Goal: Information Seeking & Learning: Understand process/instructions

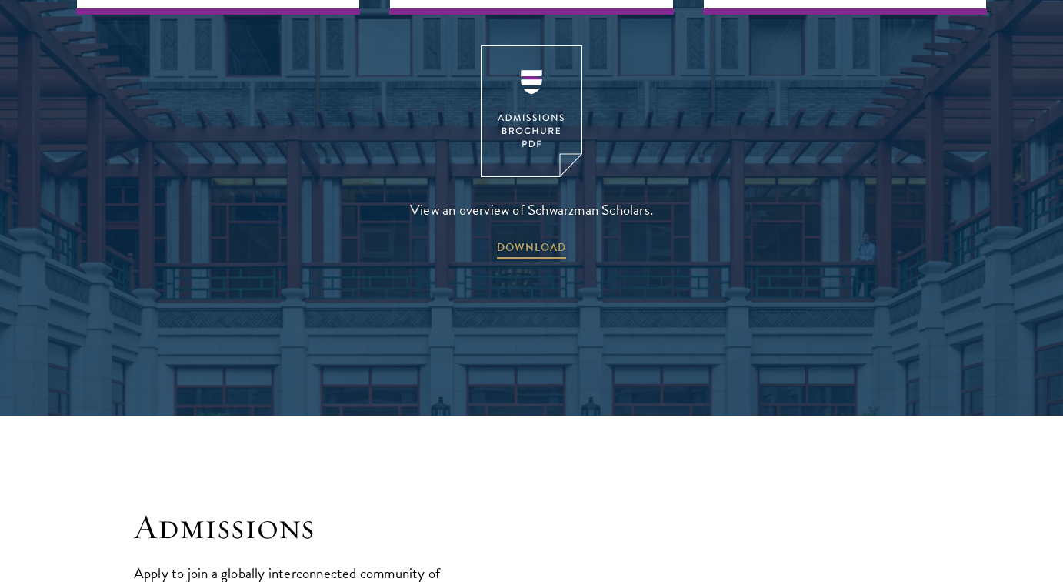
scroll to position [2177, 0]
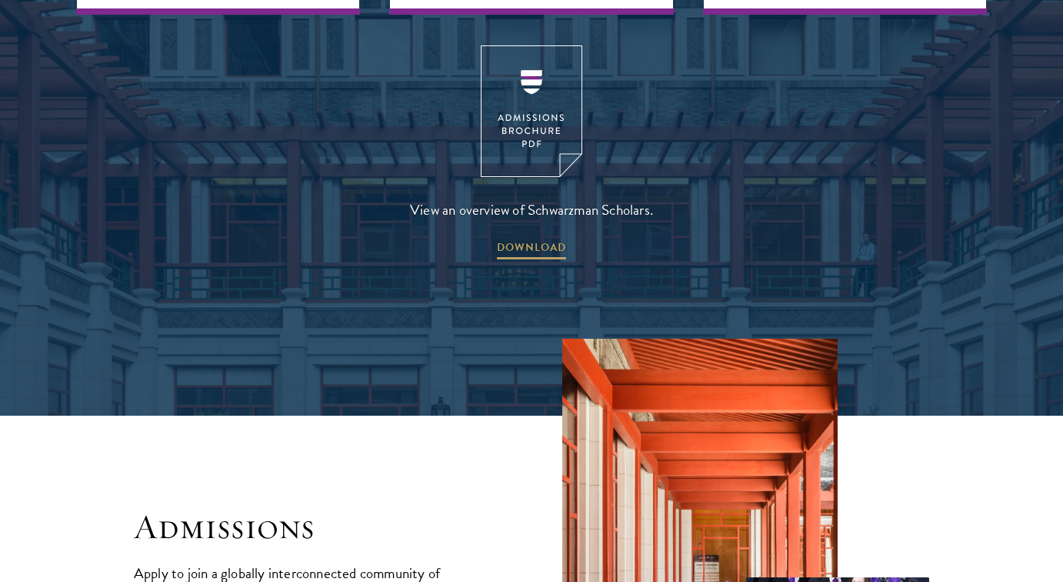
click at [529, 86] on img at bounding box center [532, 111] width 102 height 132
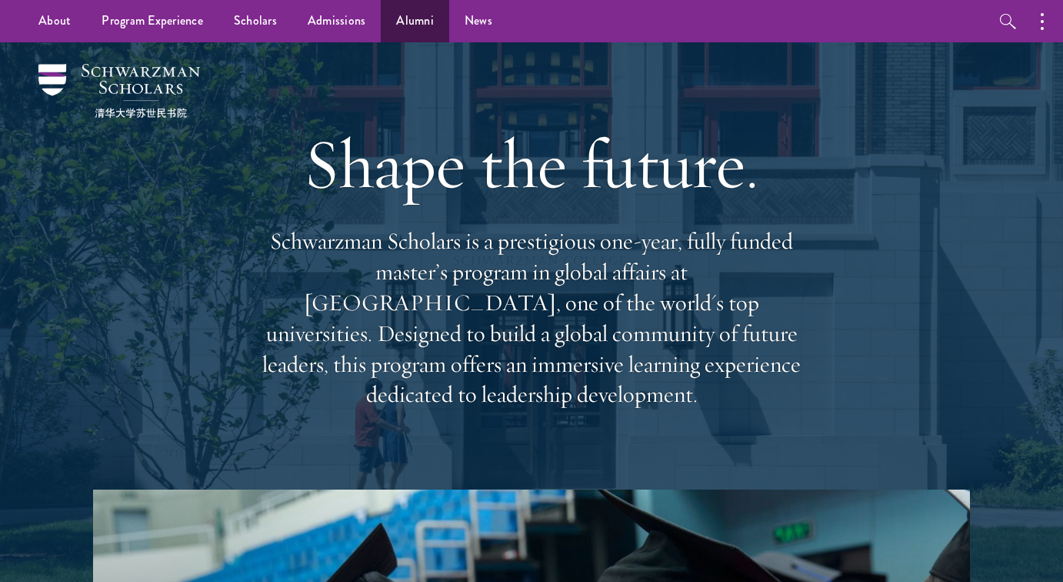
scroll to position [0, 0]
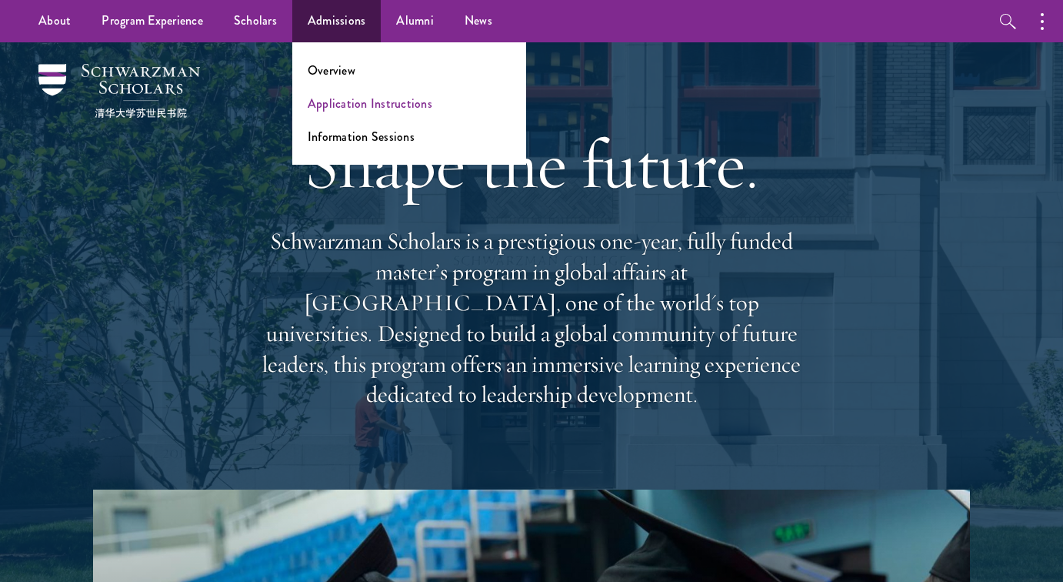
click at [361, 102] on link "Application Instructions" at bounding box center [370, 104] width 125 height 18
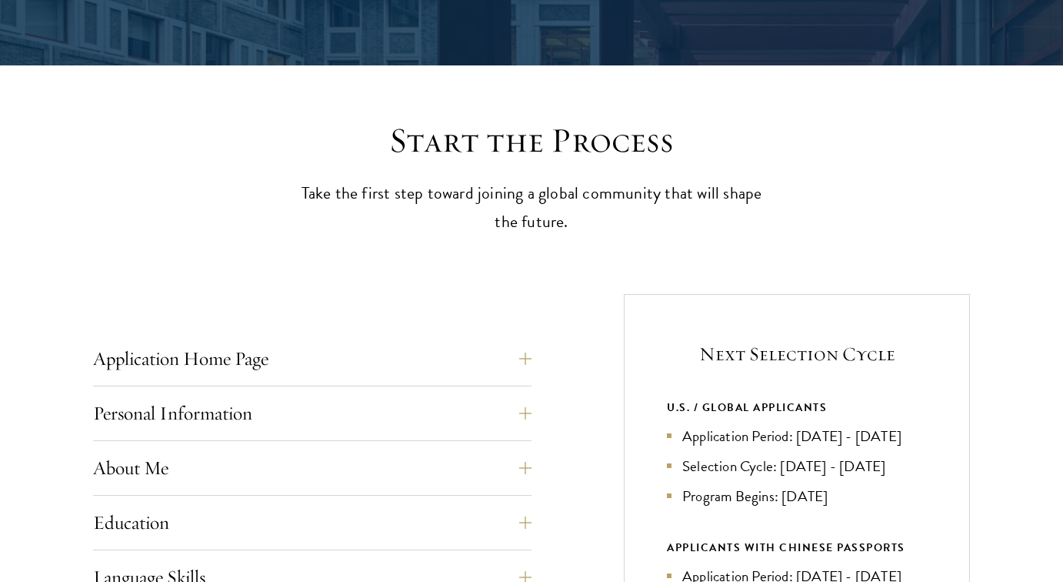
scroll to position [422, 0]
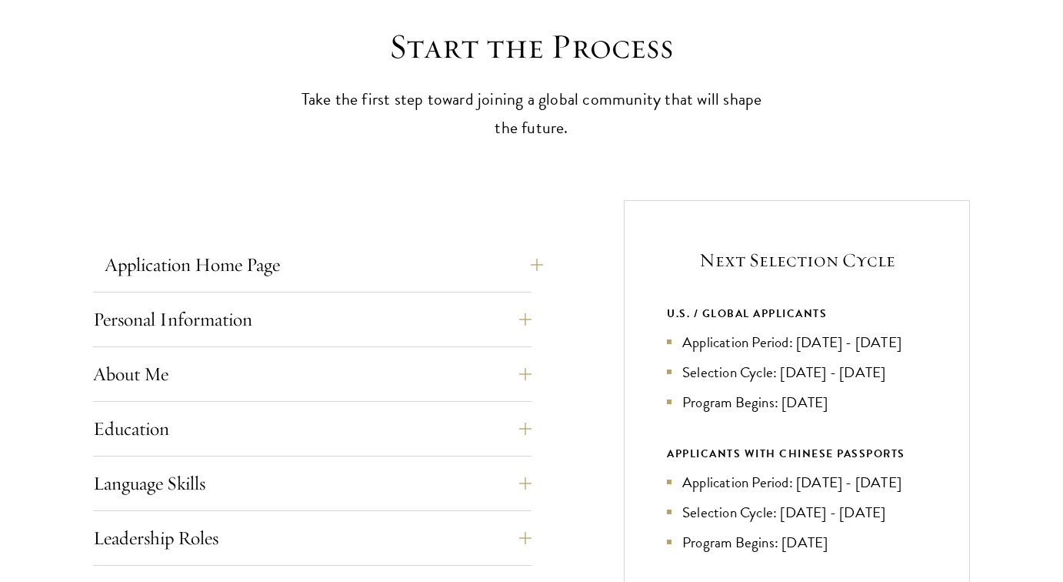
click at [286, 264] on button "Application Home Page" at bounding box center [324, 264] width 439 height 37
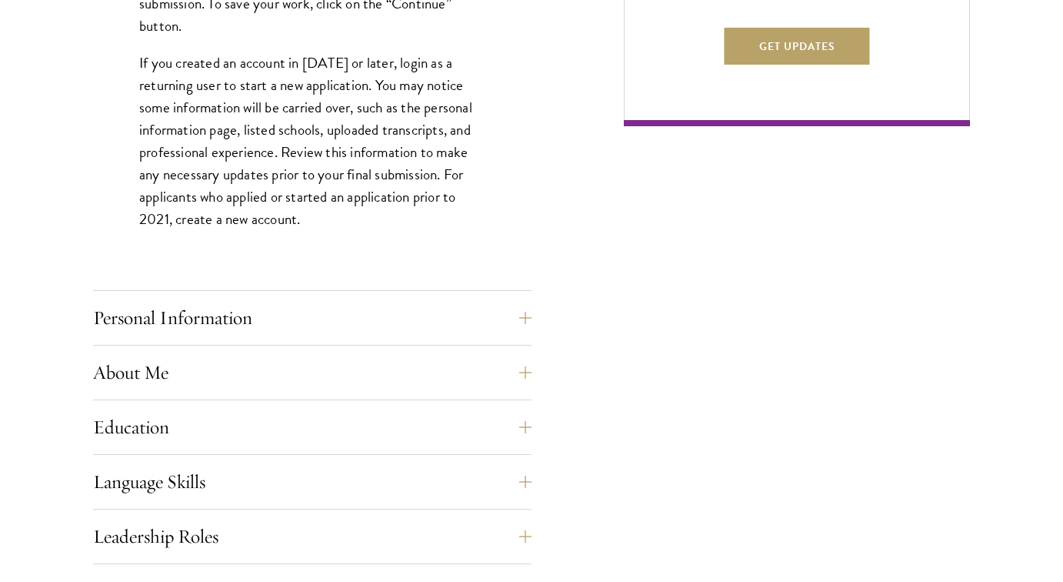
scroll to position [1115, 0]
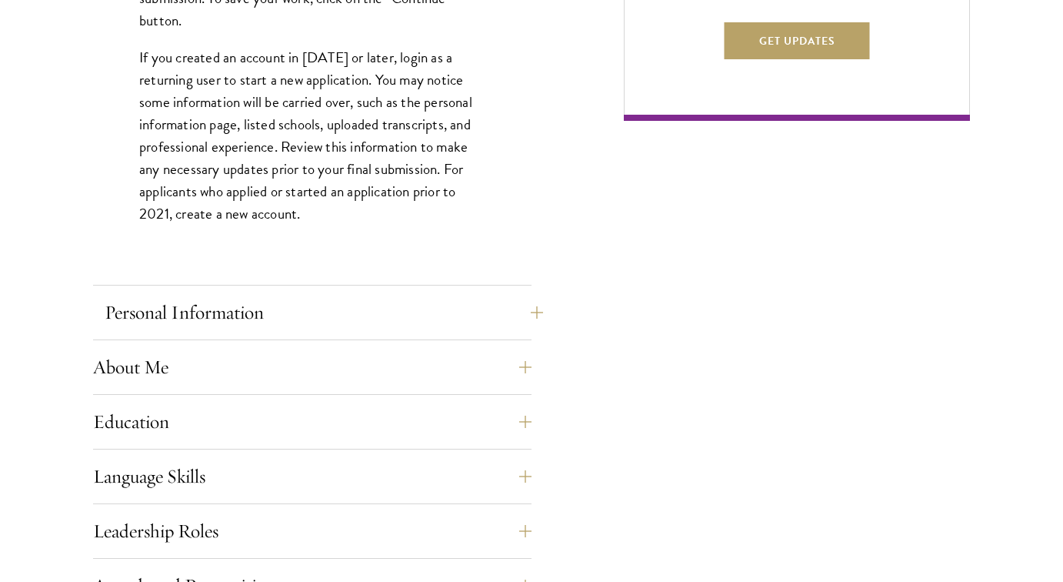
click at [286, 307] on button "Personal Information" at bounding box center [324, 312] width 439 height 37
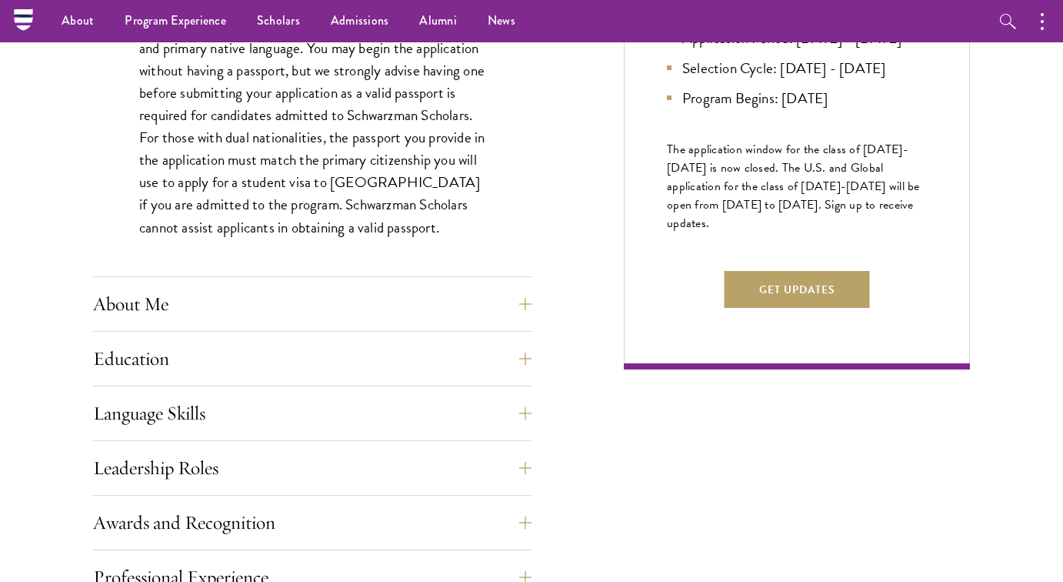
scroll to position [867, 0]
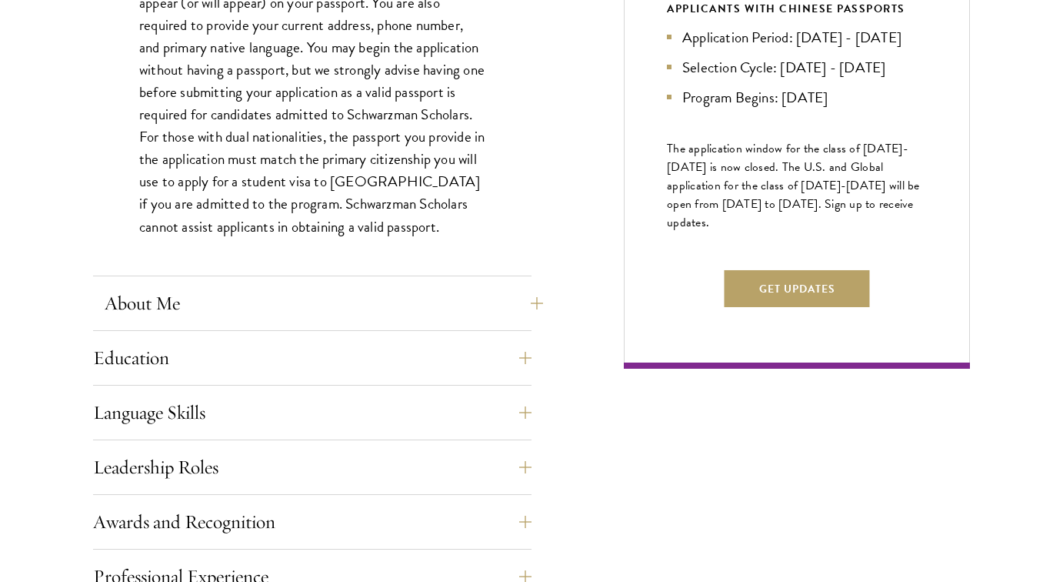
click at [258, 306] on button "About Me" at bounding box center [324, 303] width 439 height 37
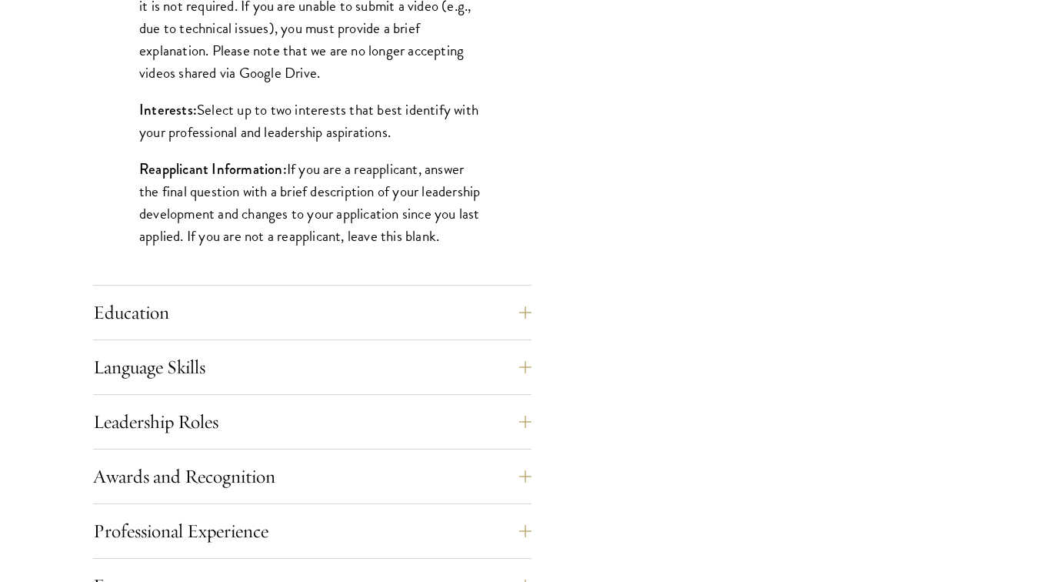
scroll to position [1340, 0]
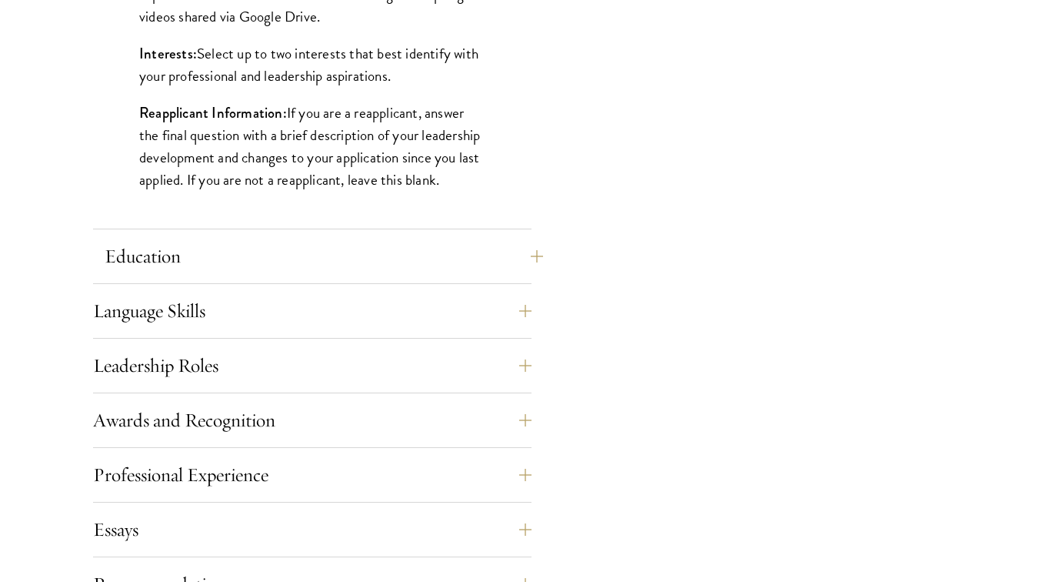
click at [279, 250] on button "Education" at bounding box center [324, 256] width 439 height 37
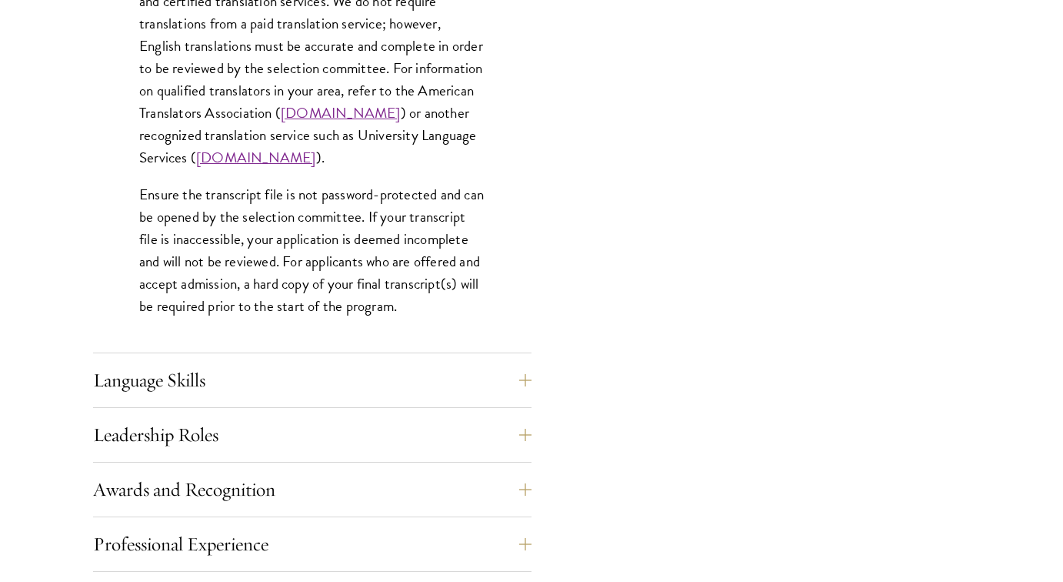
scroll to position [2419, 0]
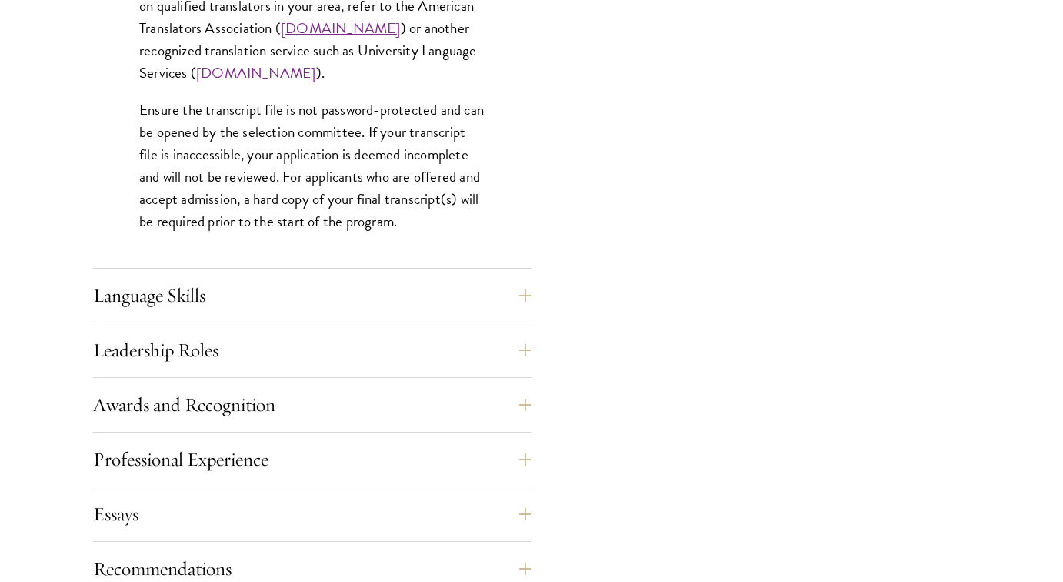
click at [305, 296] on button "Language Skills" at bounding box center [324, 295] width 439 height 37
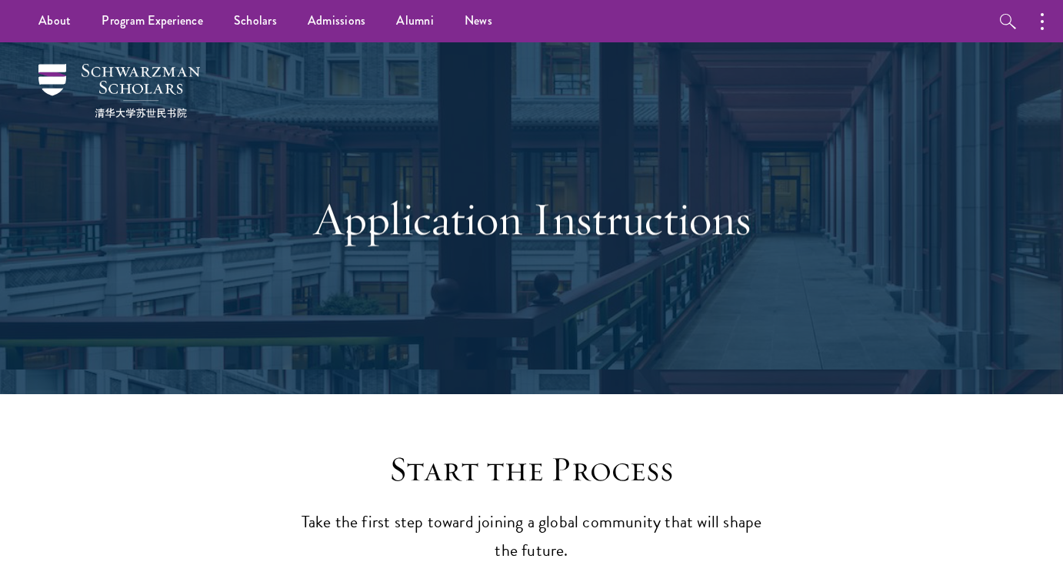
scroll to position [0, 0]
